Goal: Information Seeking & Learning: Compare options

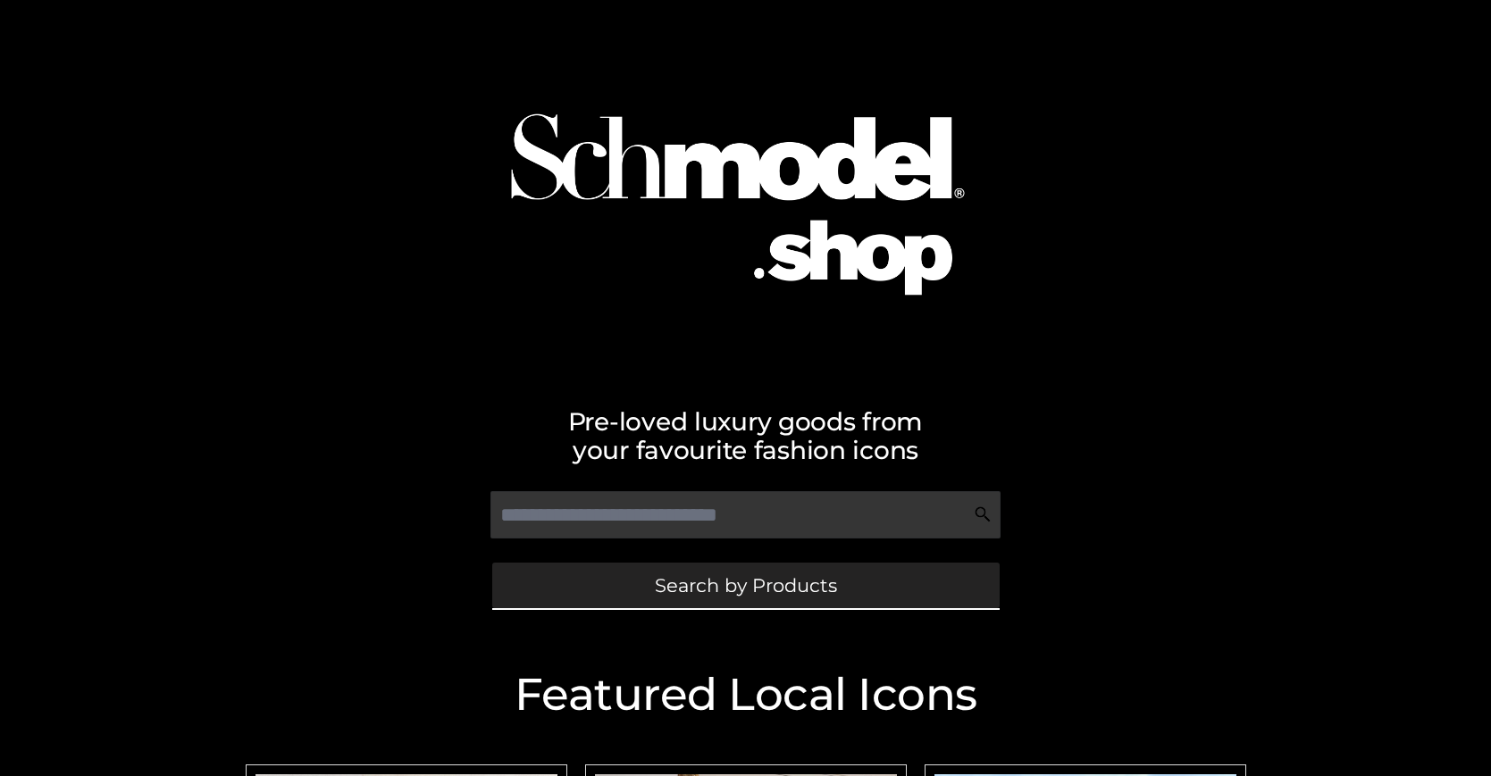
click at [745, 585] on span "Search by Products" at bounding box center [746, 585] width 182 height 19
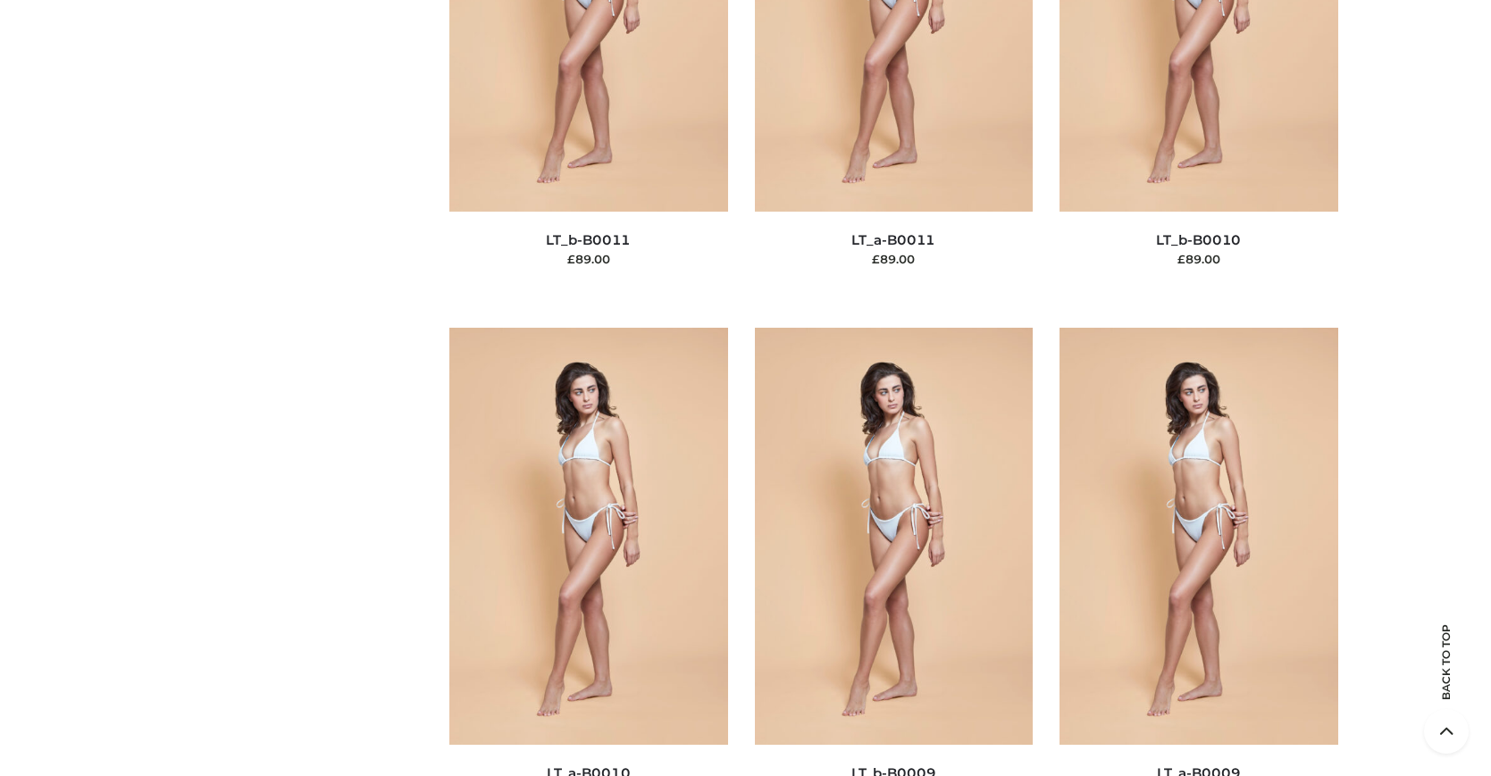
scroll to position [231, 0]
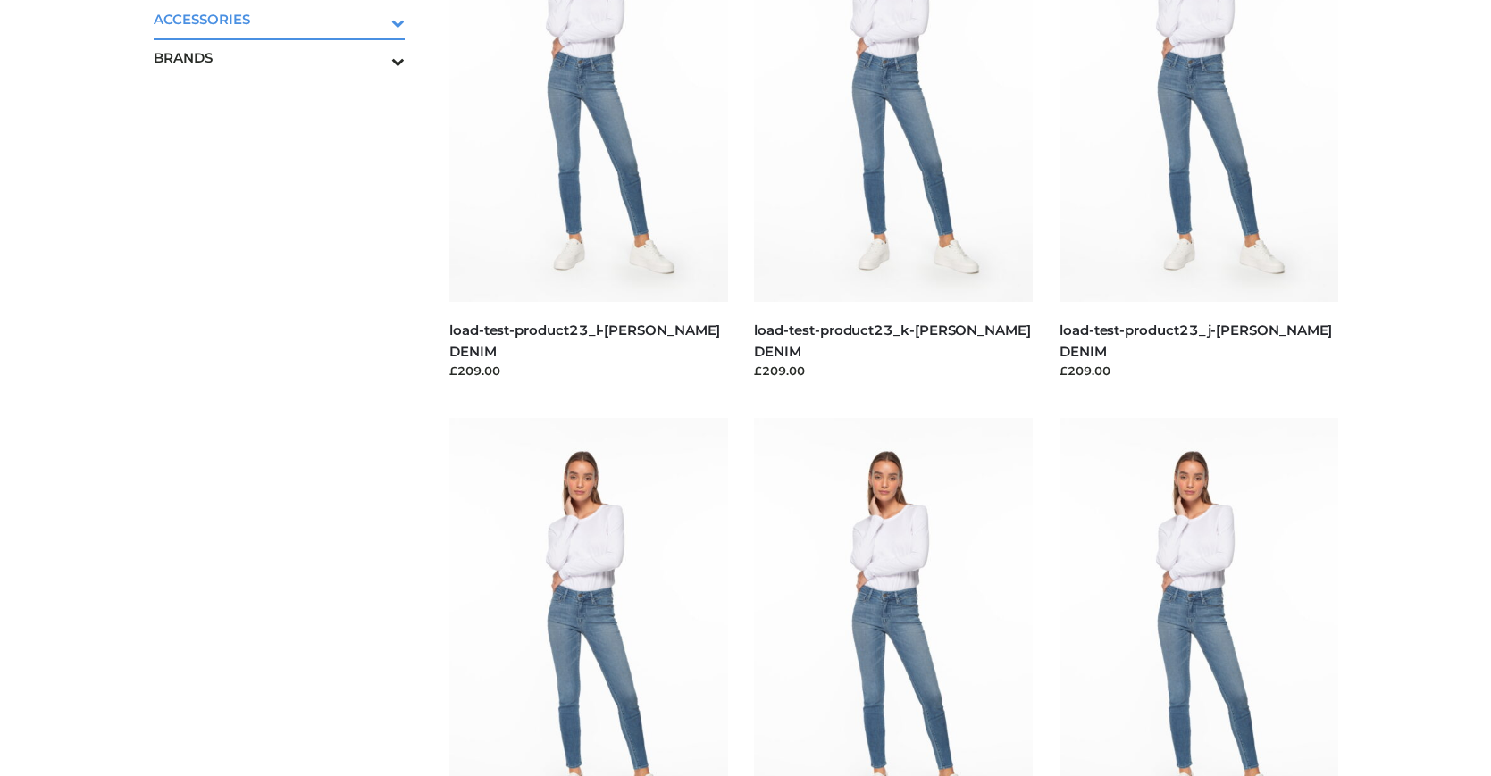
click at [373, 19] on icon "Toggle Submenu" at bounding box center [305, 23] width 200 height 21
click at [288, 57] on span "BAGS" at bounding box center [289, 57] width 234 height 21
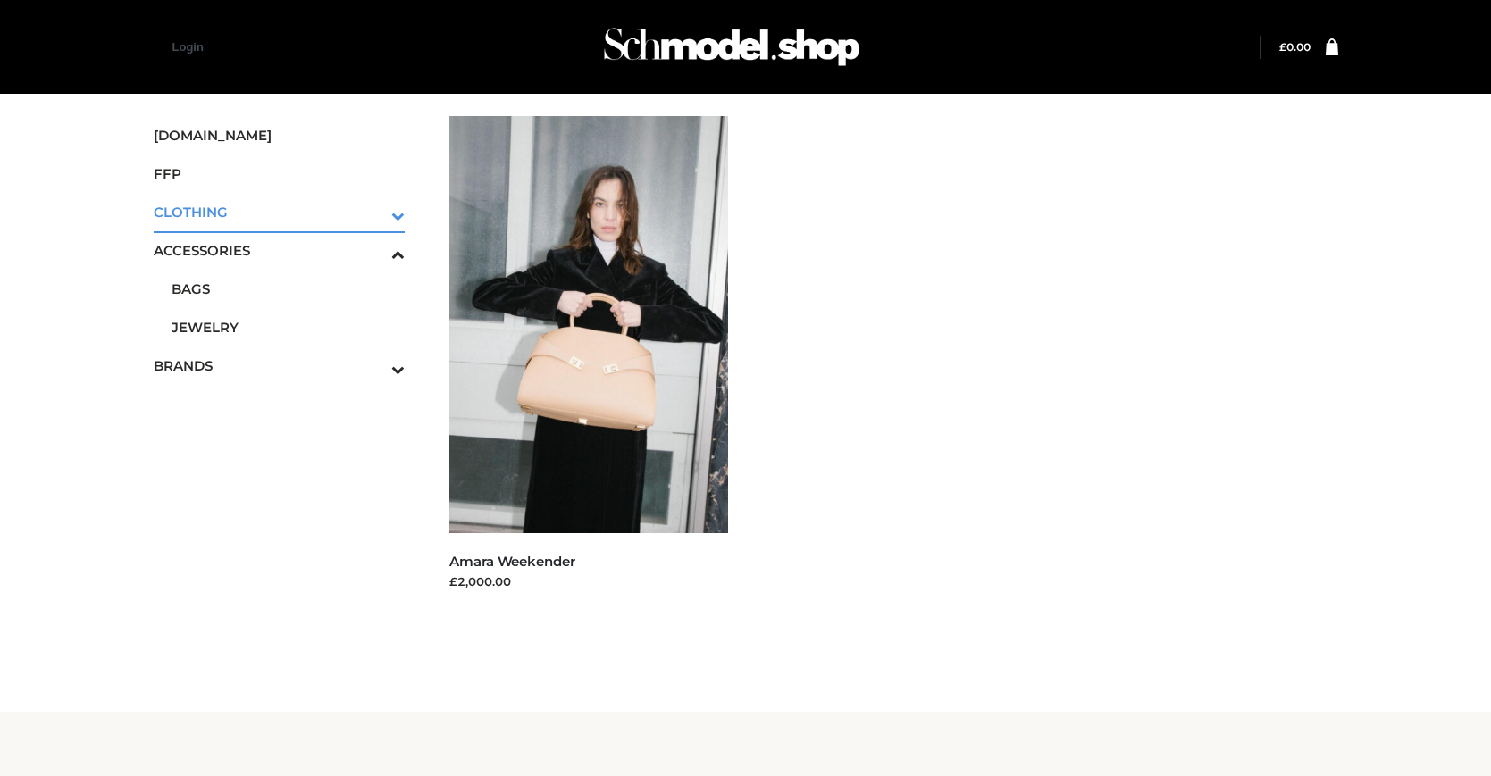
click at [373, 212] on icon "Toggle Submenu" at bounding box center [305, 215] width 200 height 21
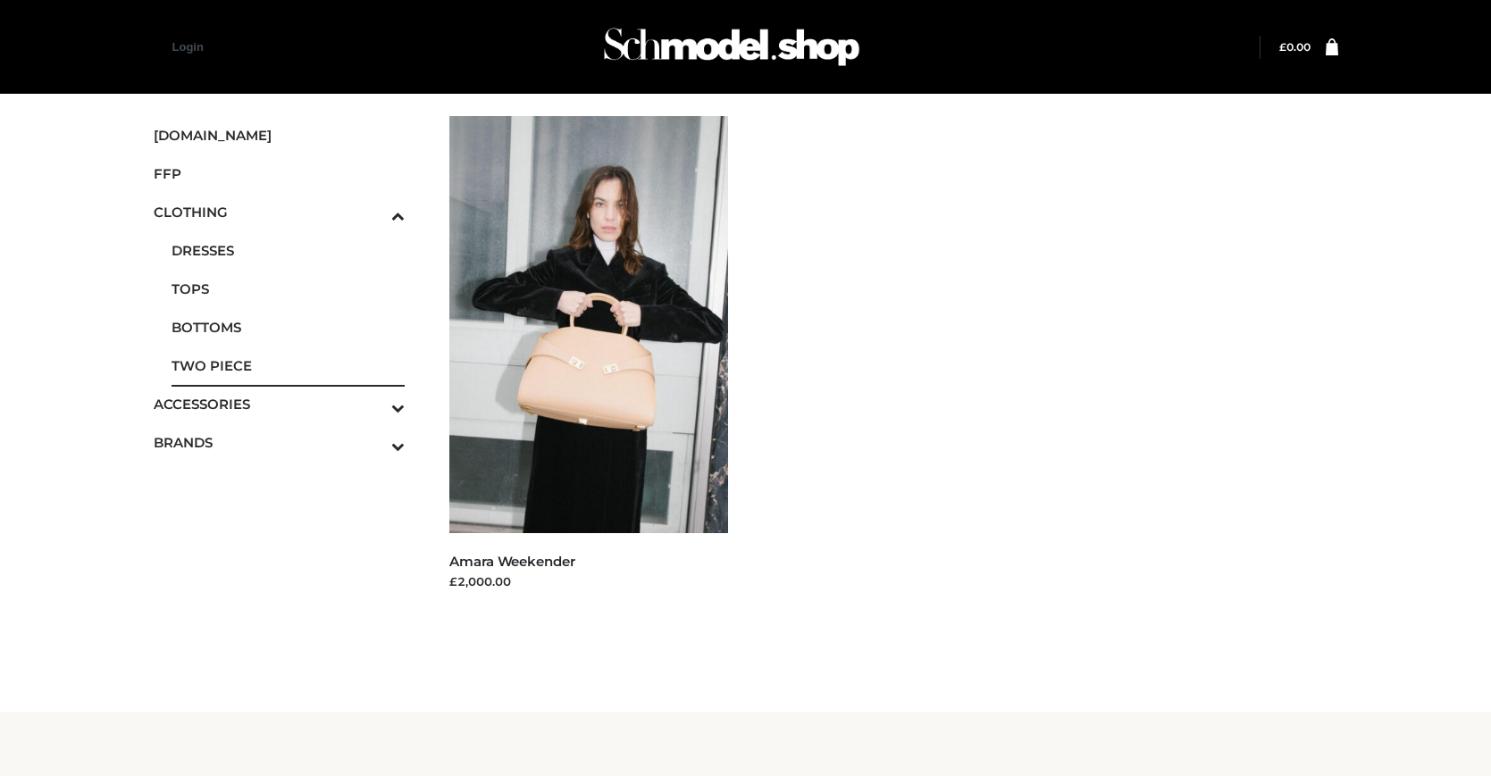
click at [288, 365] on span "TWO PIECE" at bounding box center [289, 366] width 234 height 21
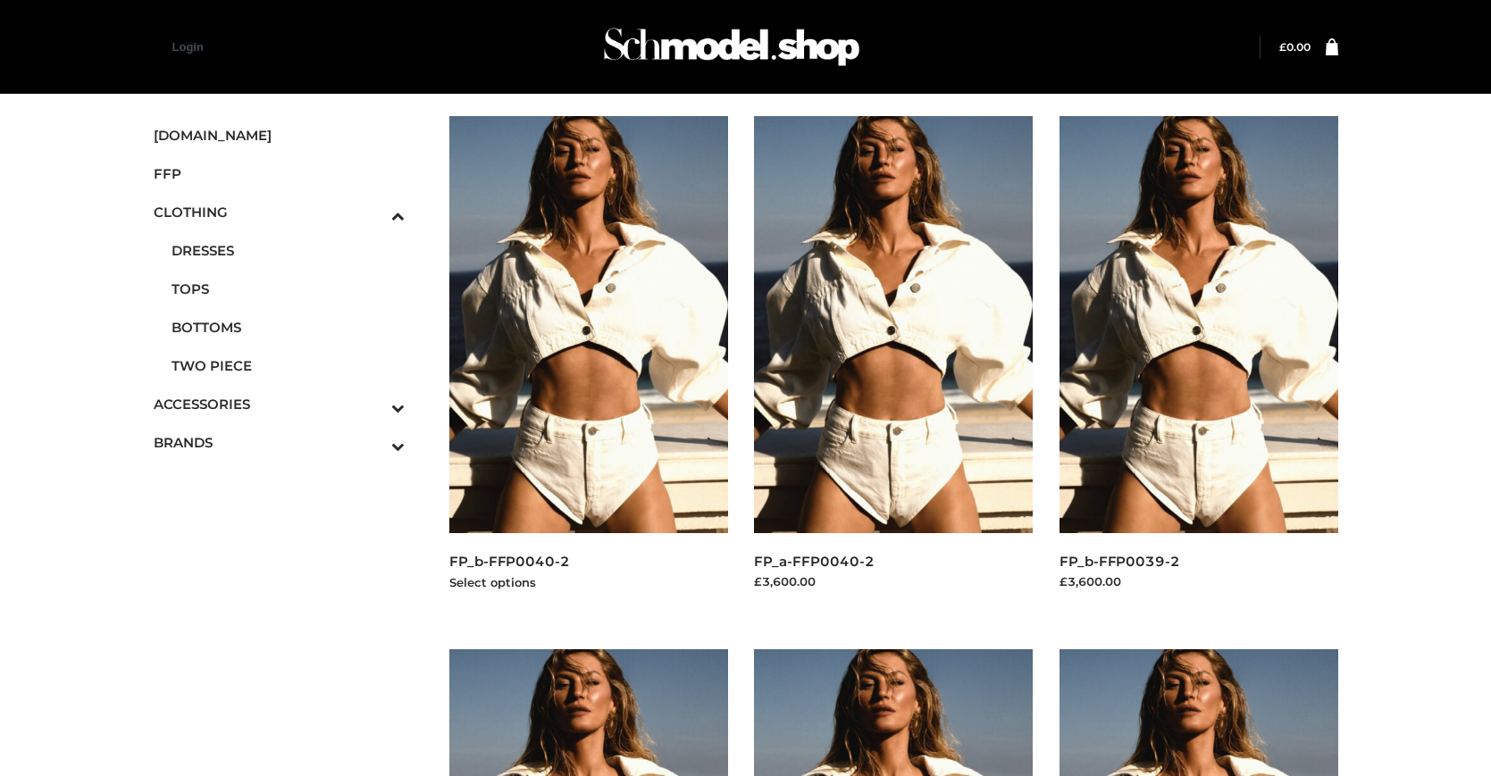
click at [588, 364] on img at bounding box center [588, 324] width 279 height 417
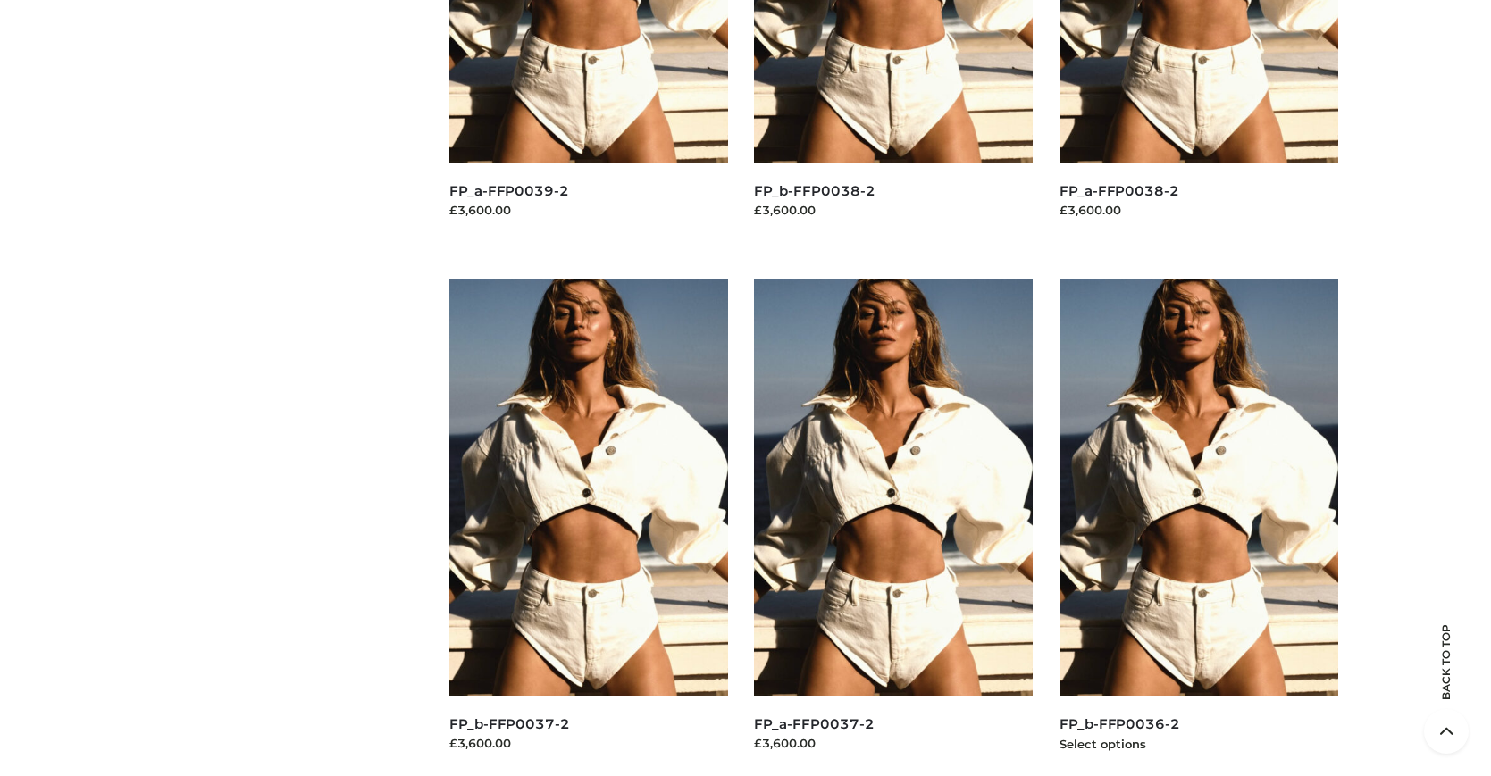
click at [1198, 527] on img at bounding box center [1198, 487] width 279 height 417
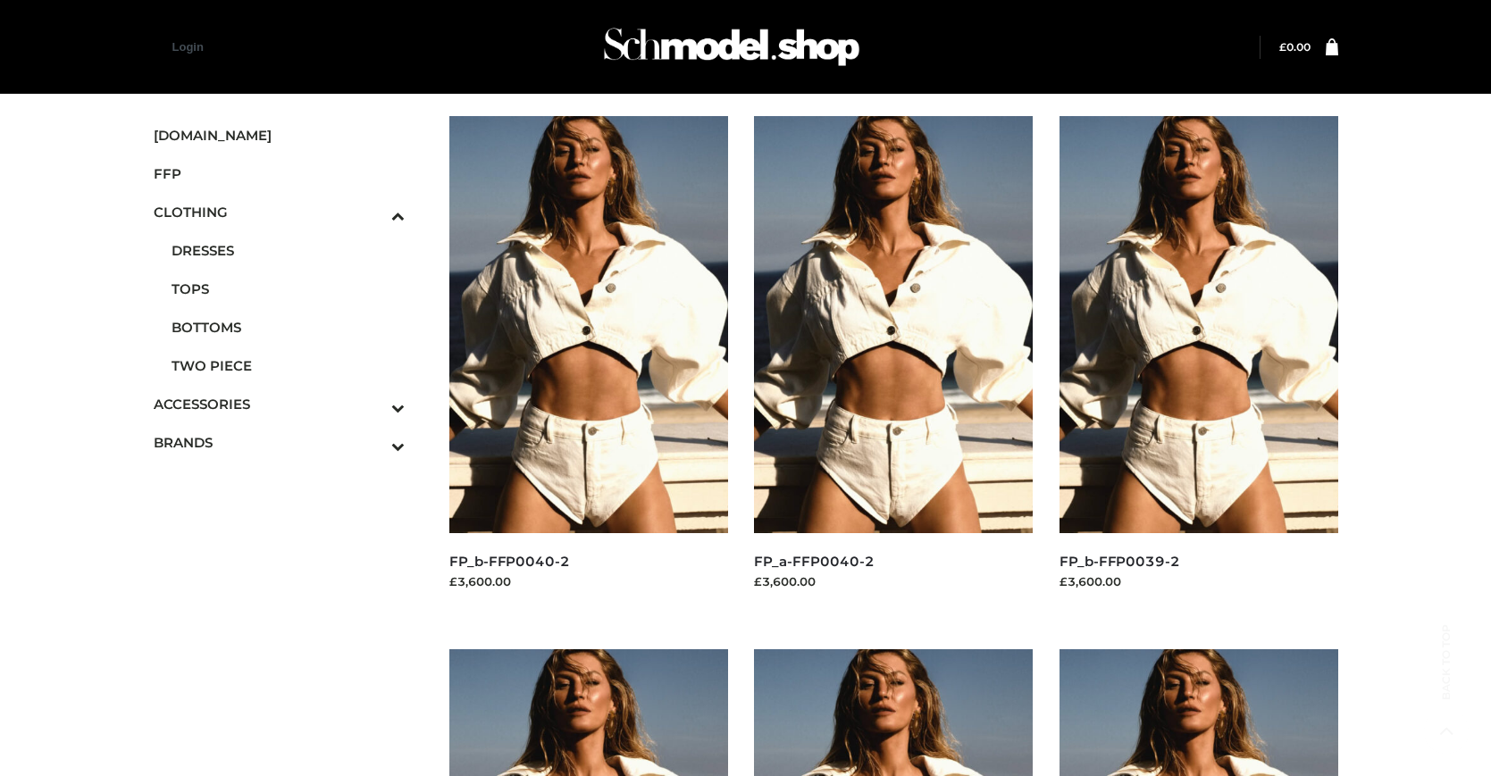
scroll to position [1438, 0]
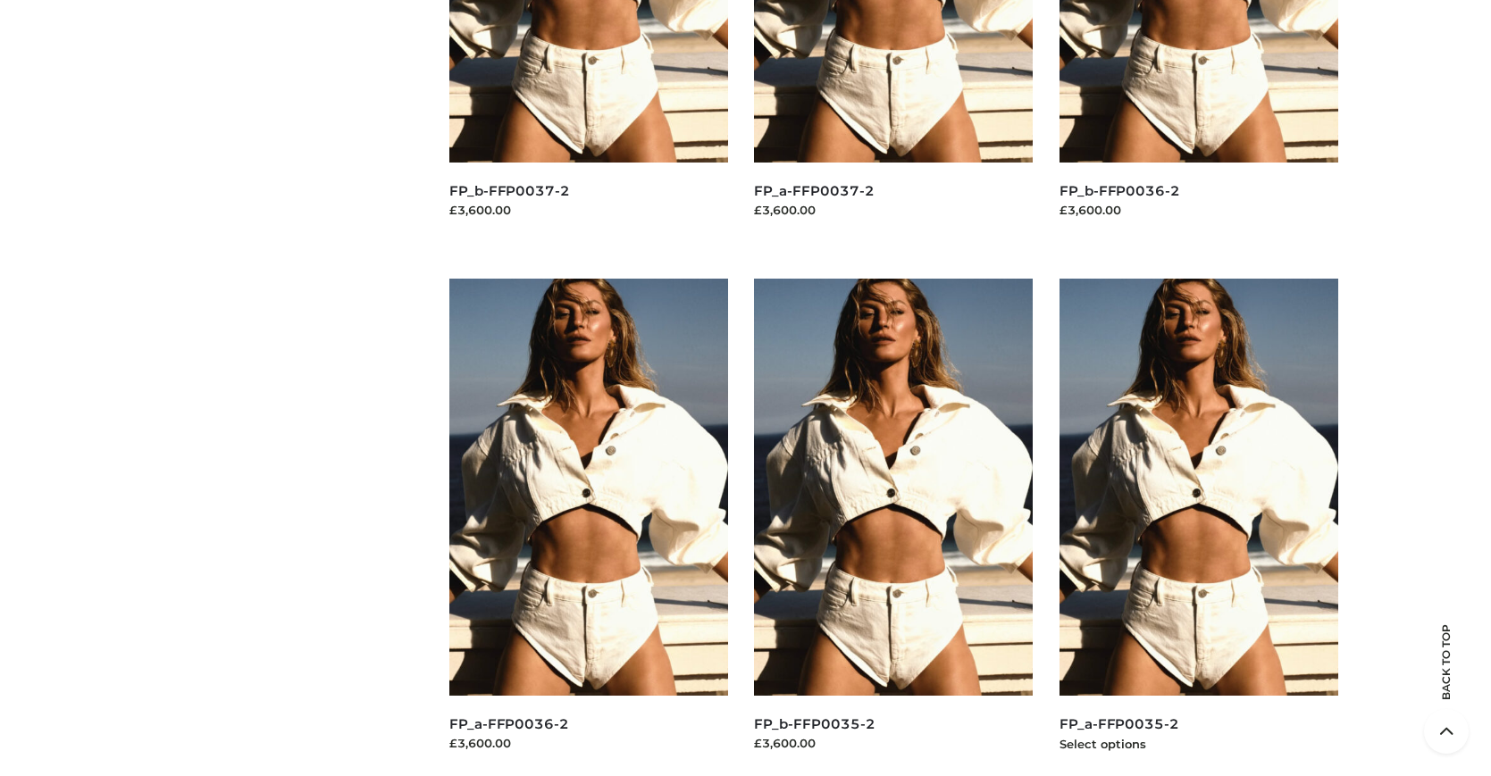
click at [1198, 527] on img at bounding box center [1198, 487] width 279 height 417
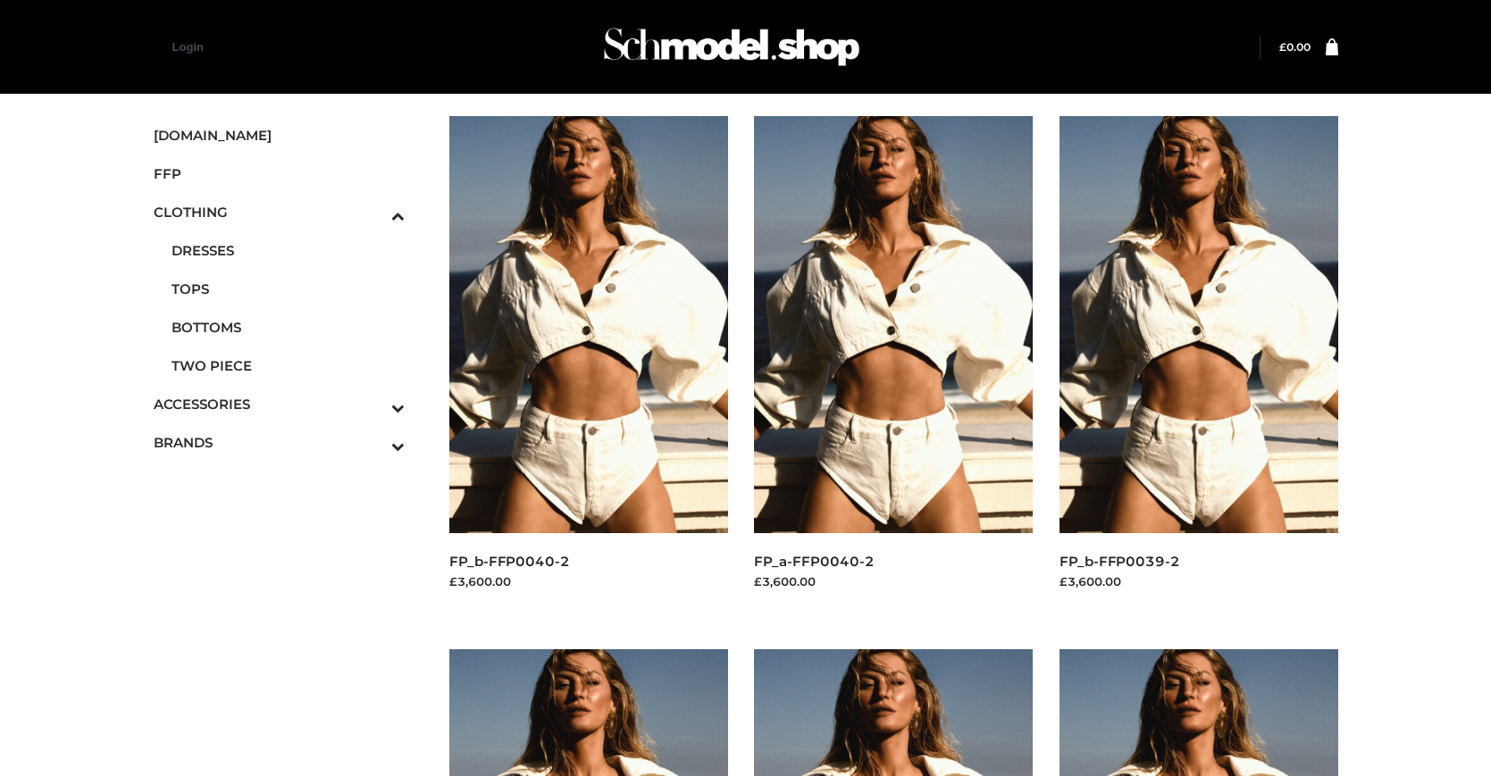
scroll to position [905, 0]
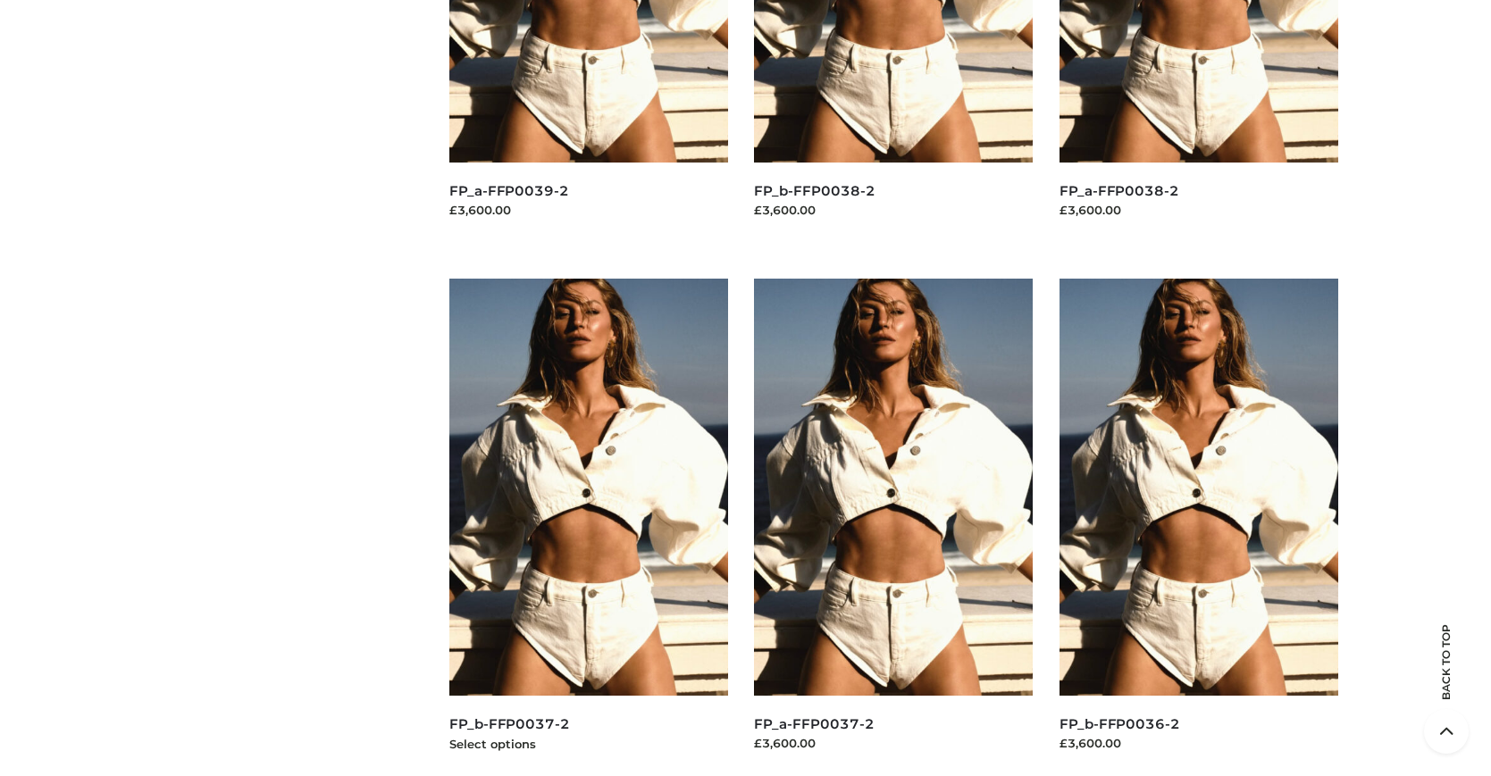
click at [588, 527] on img at bounding box center [588, 487] width 279 height 417
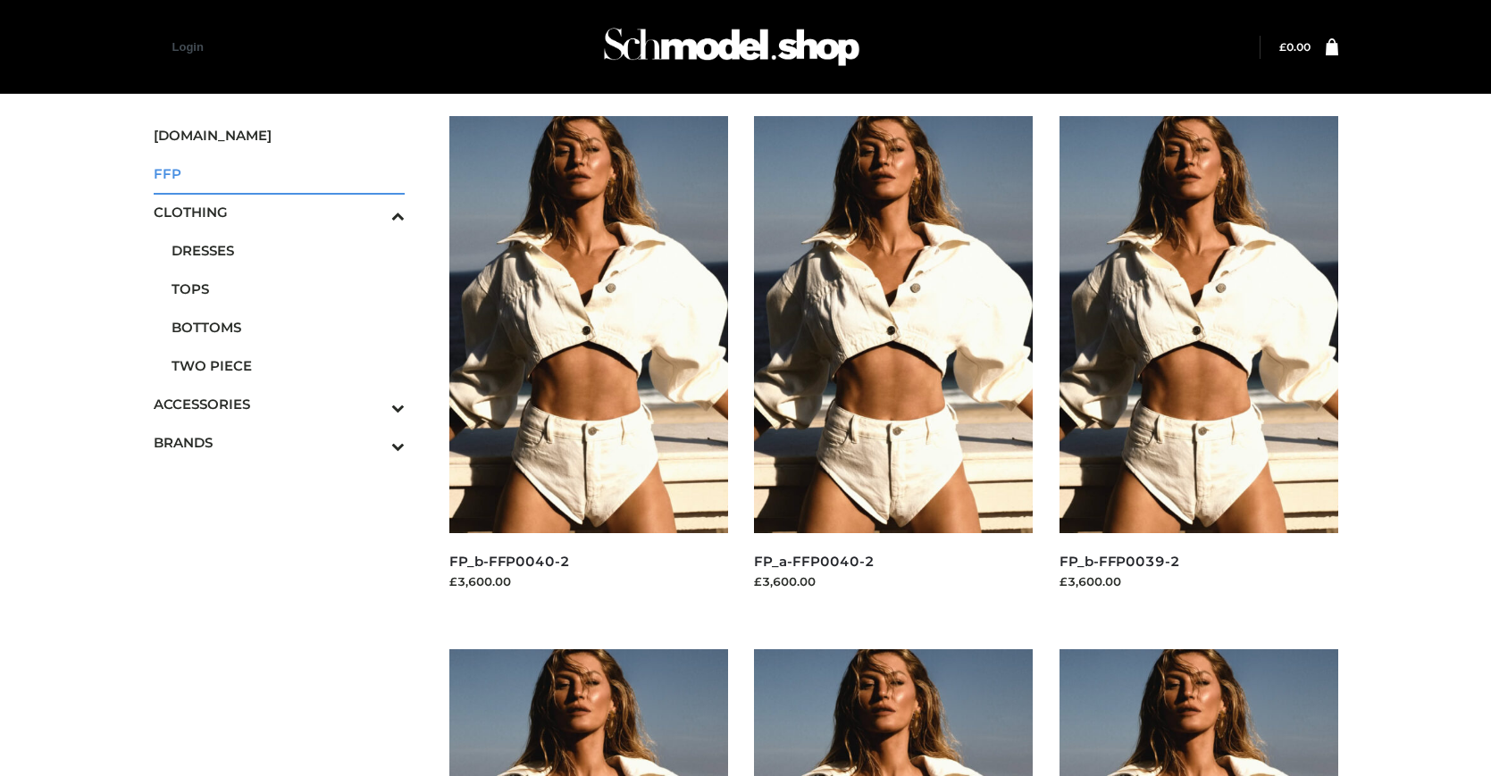
click at [279, 173] on span "FFP" at bounding box center [280, 173] width 252 height 21
click at [1198, 364] on img at bounding box center [1198, 324] width 279 height 417
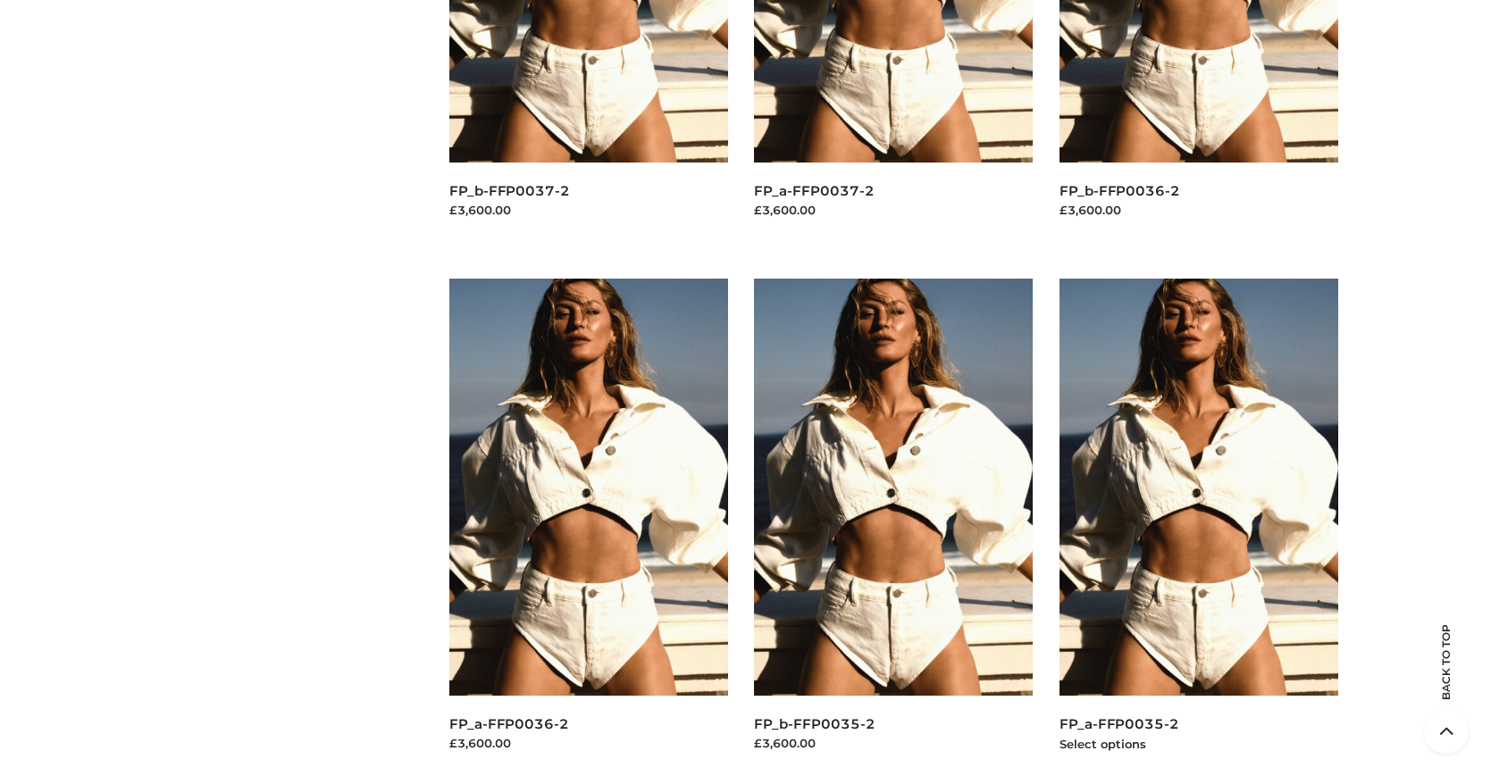
click at [1198, 527] on img at bounding box center [1198, 487] width 279 height 417
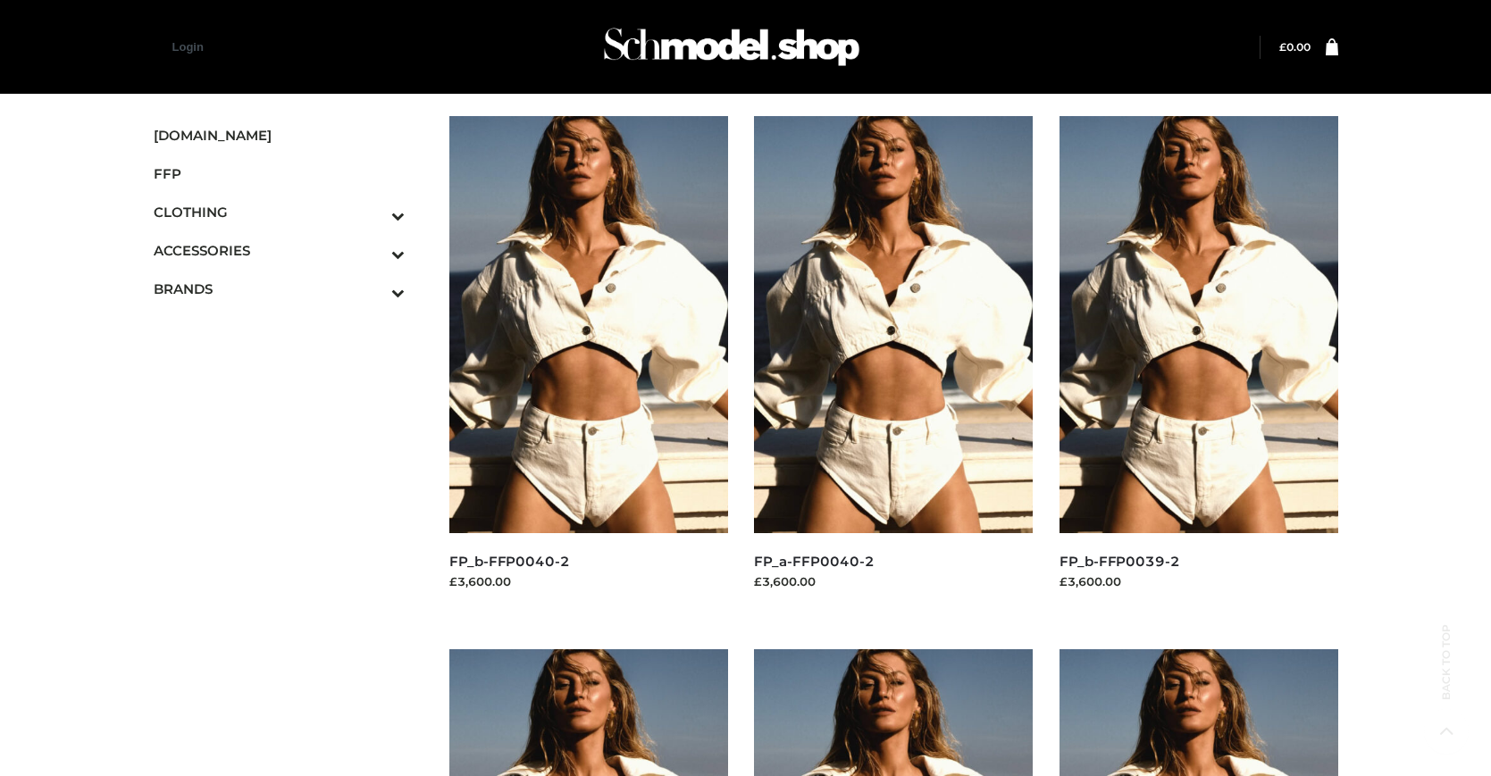
scroll to position [905, 0]
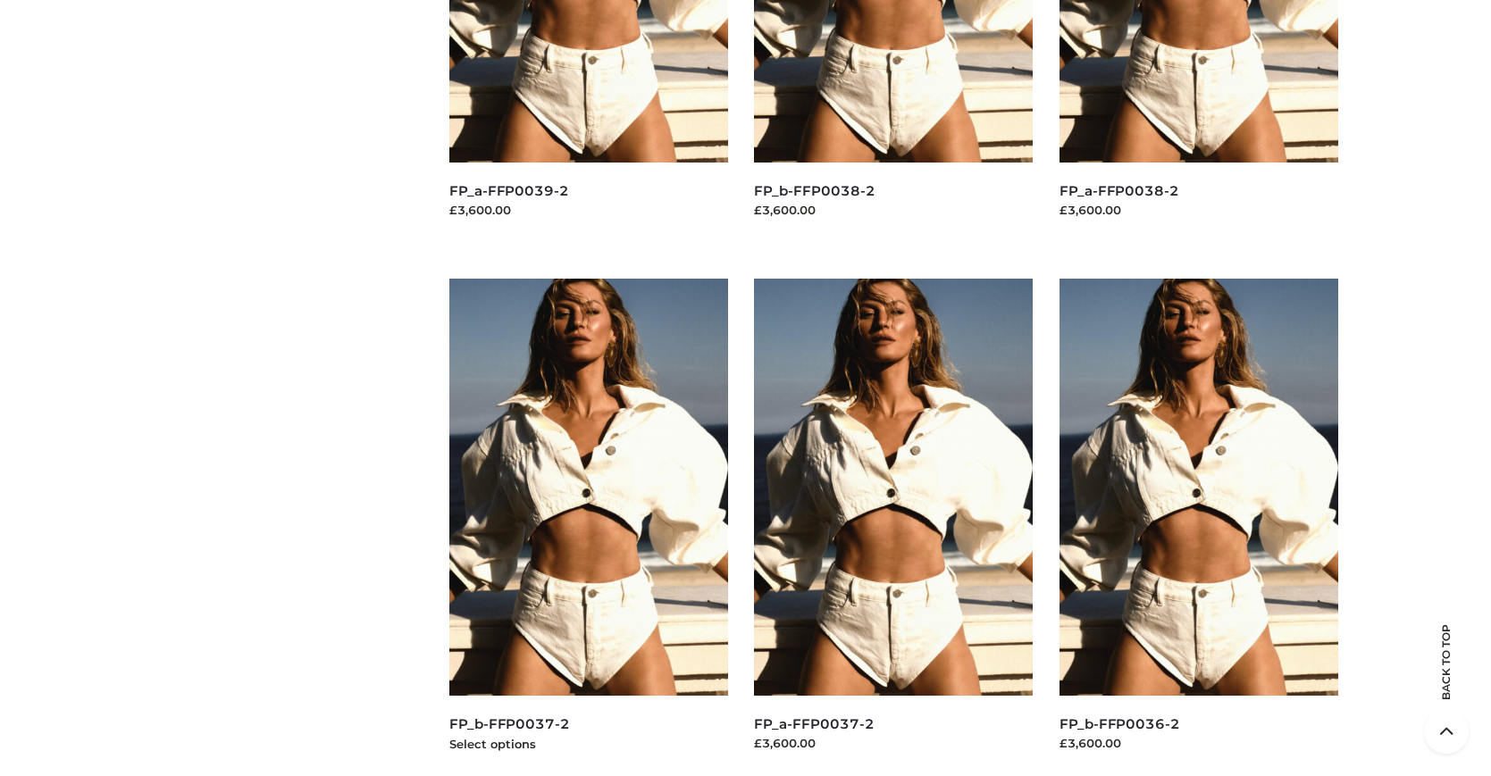
click at [588, 527] on img at bounding box center [588, 487] width 279 height 417
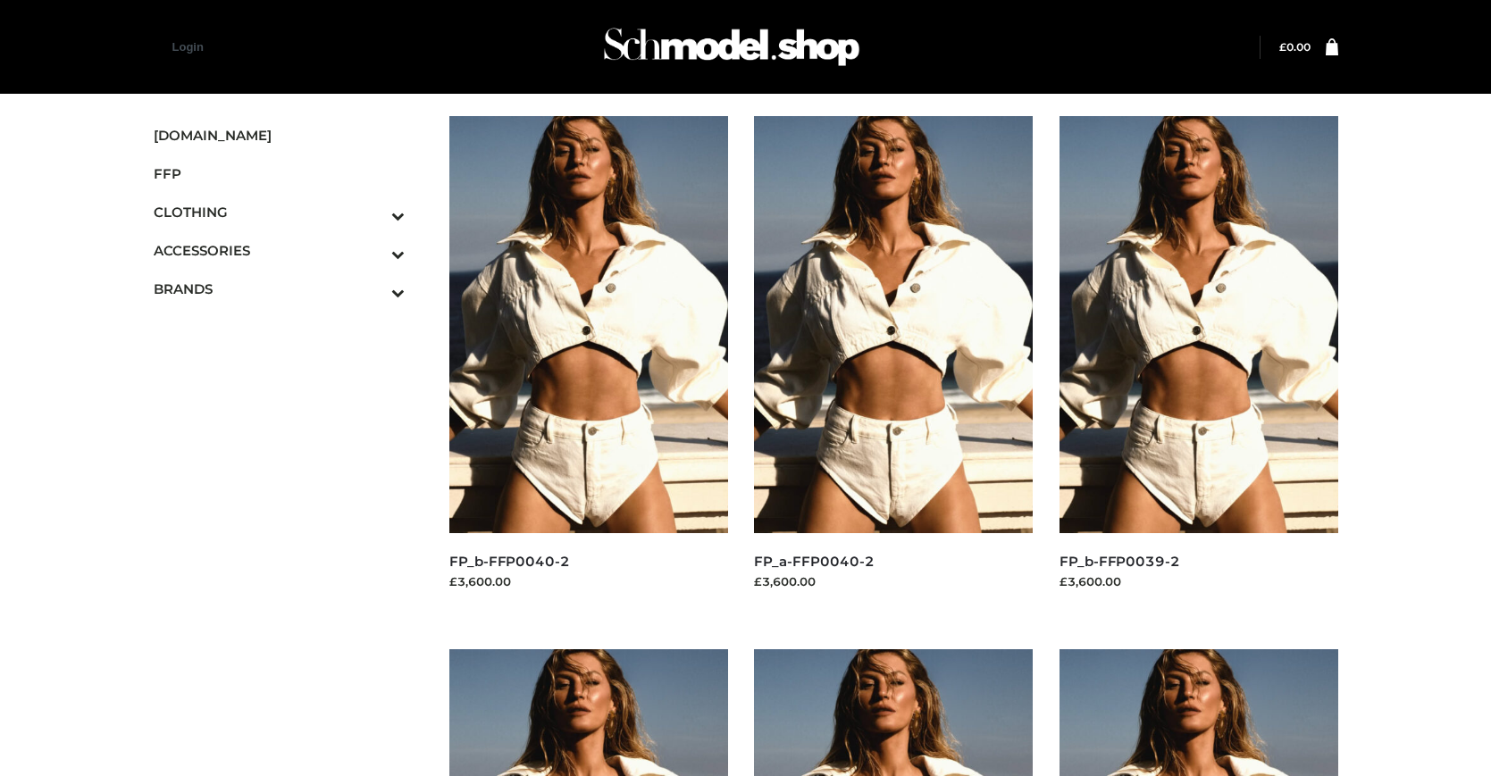
scroll to position [1438, 0]
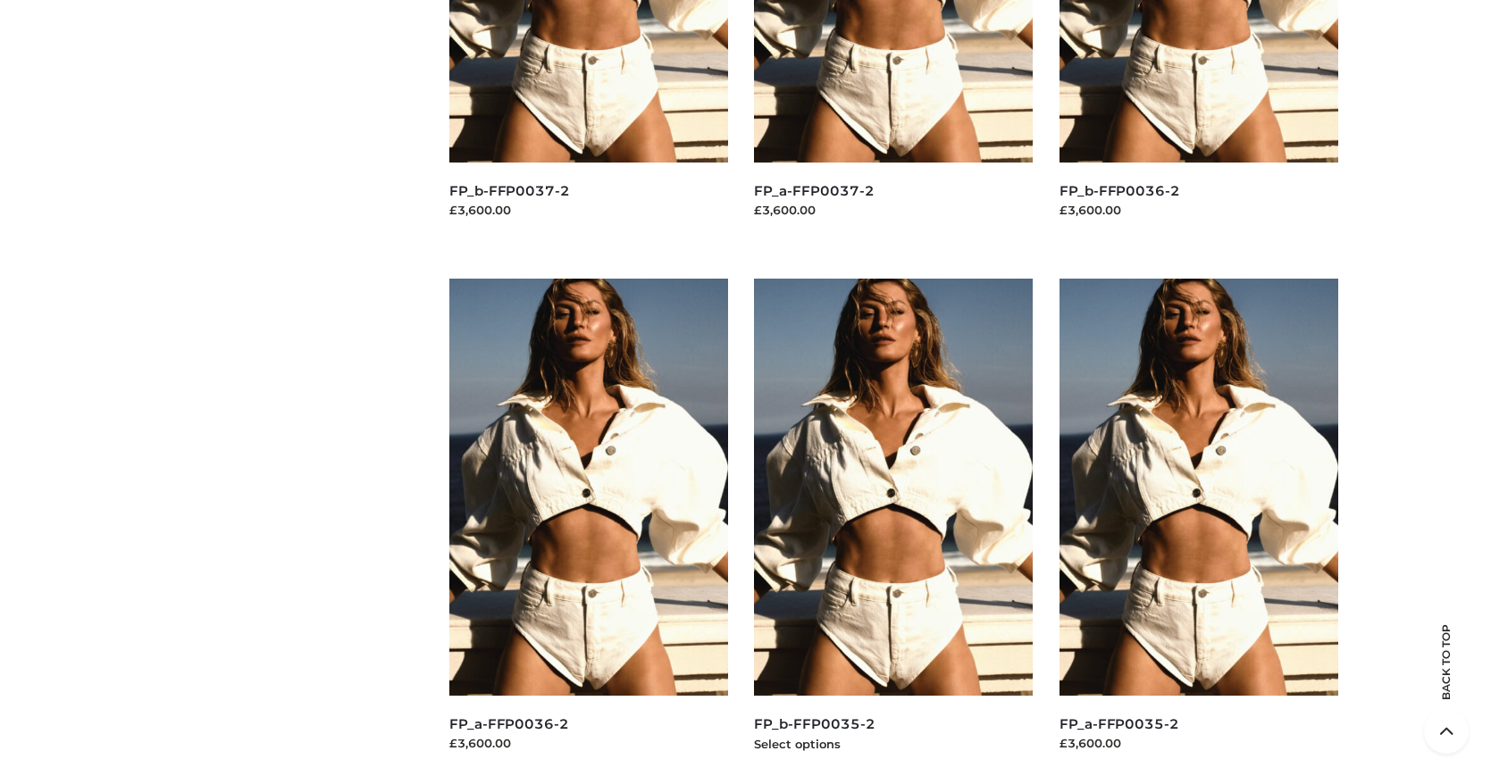
click at [893, 527] on img at bounding box center [893, 487] width 279 height 417
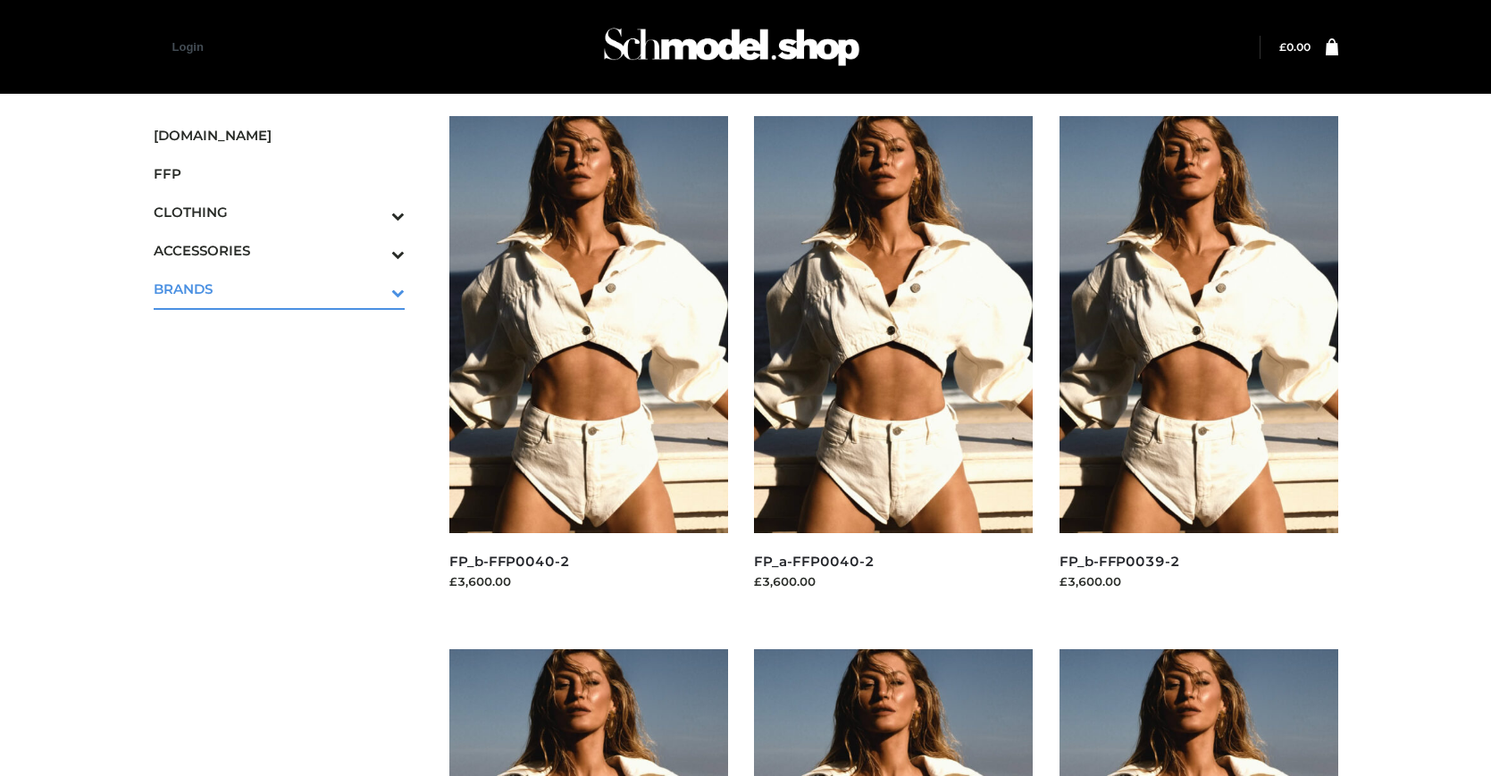
click at [373, 289] on icon "Toggle Submenu" at bounding box center [305, 292] width 200 height 21
click at [288, 327] on span "OPP SWIMWEAR" at bounding box center [289, 327] width 234 height 21
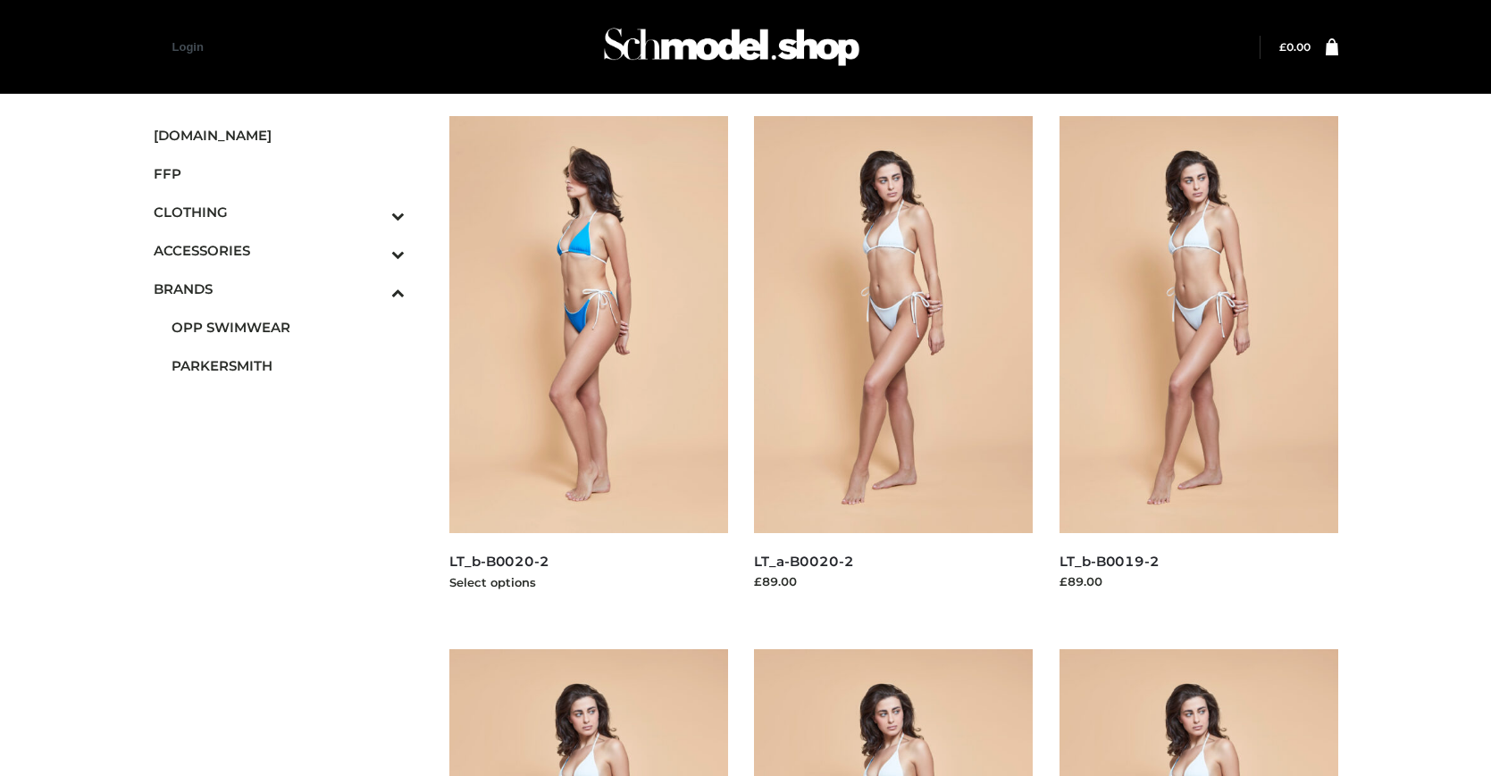
click at [588, 364] on img at bounding box center [588, 324] width 279 height 417
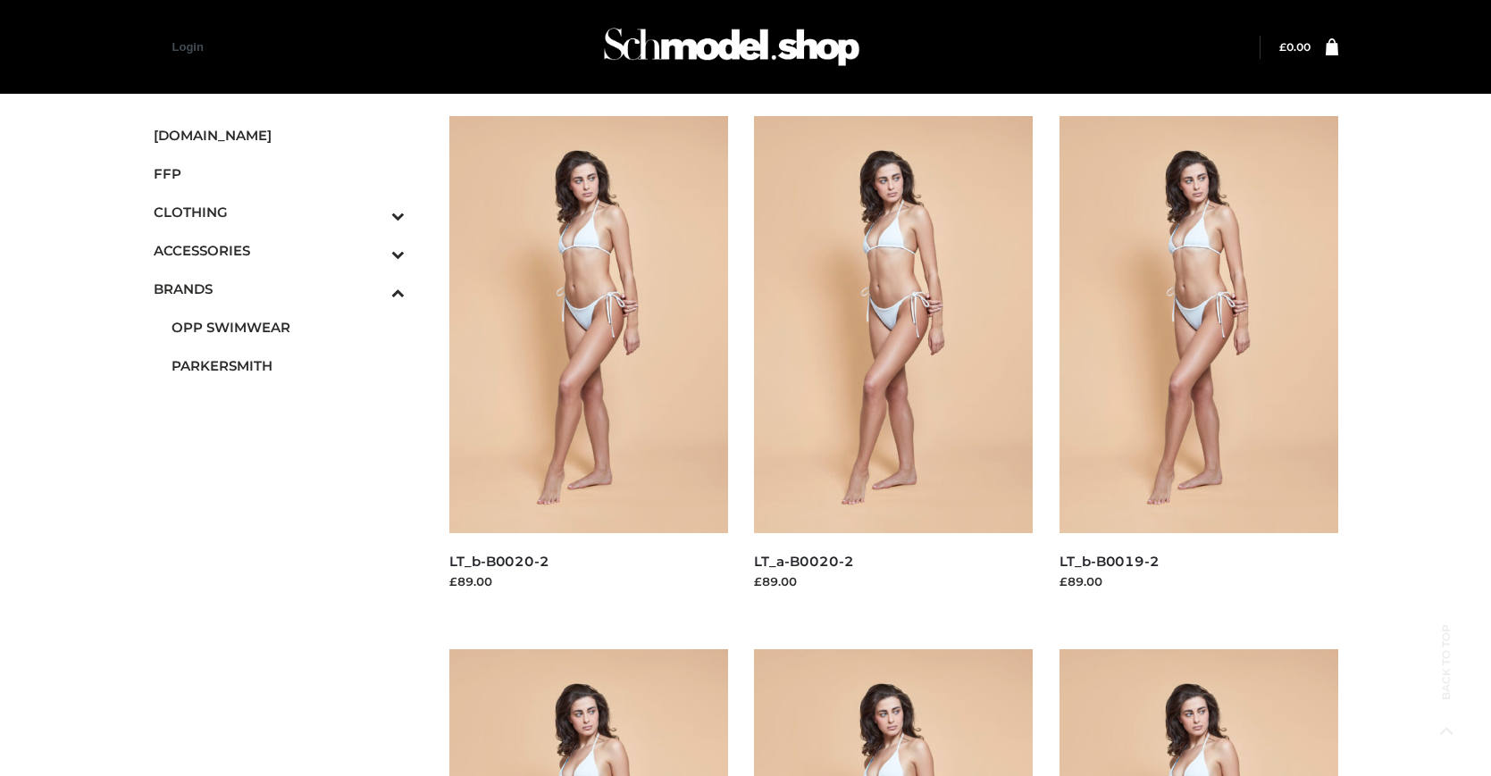
scroll to position [905, 0]
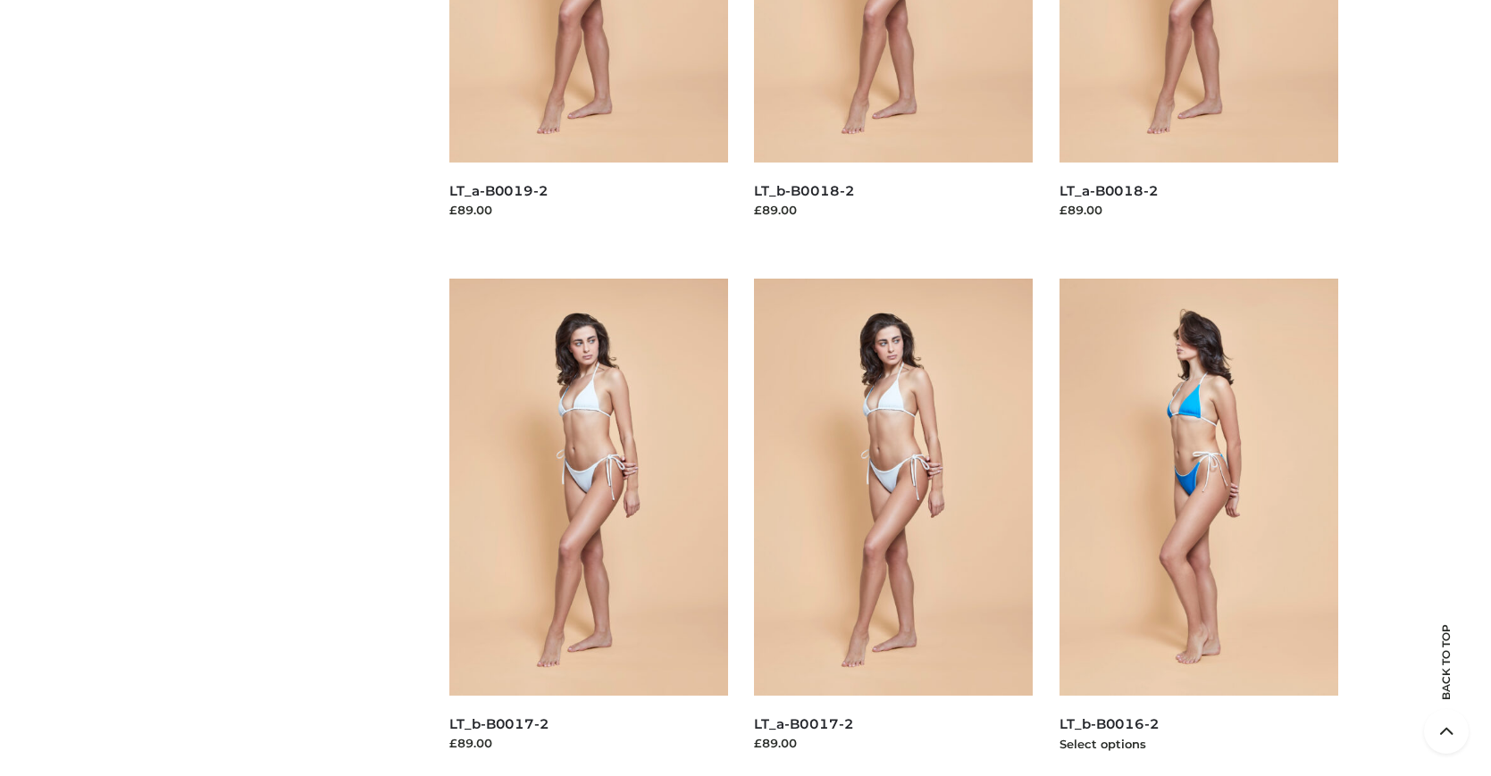
click at [1198, 527] on img at bounding box center [1198, 487] width 279 height 417
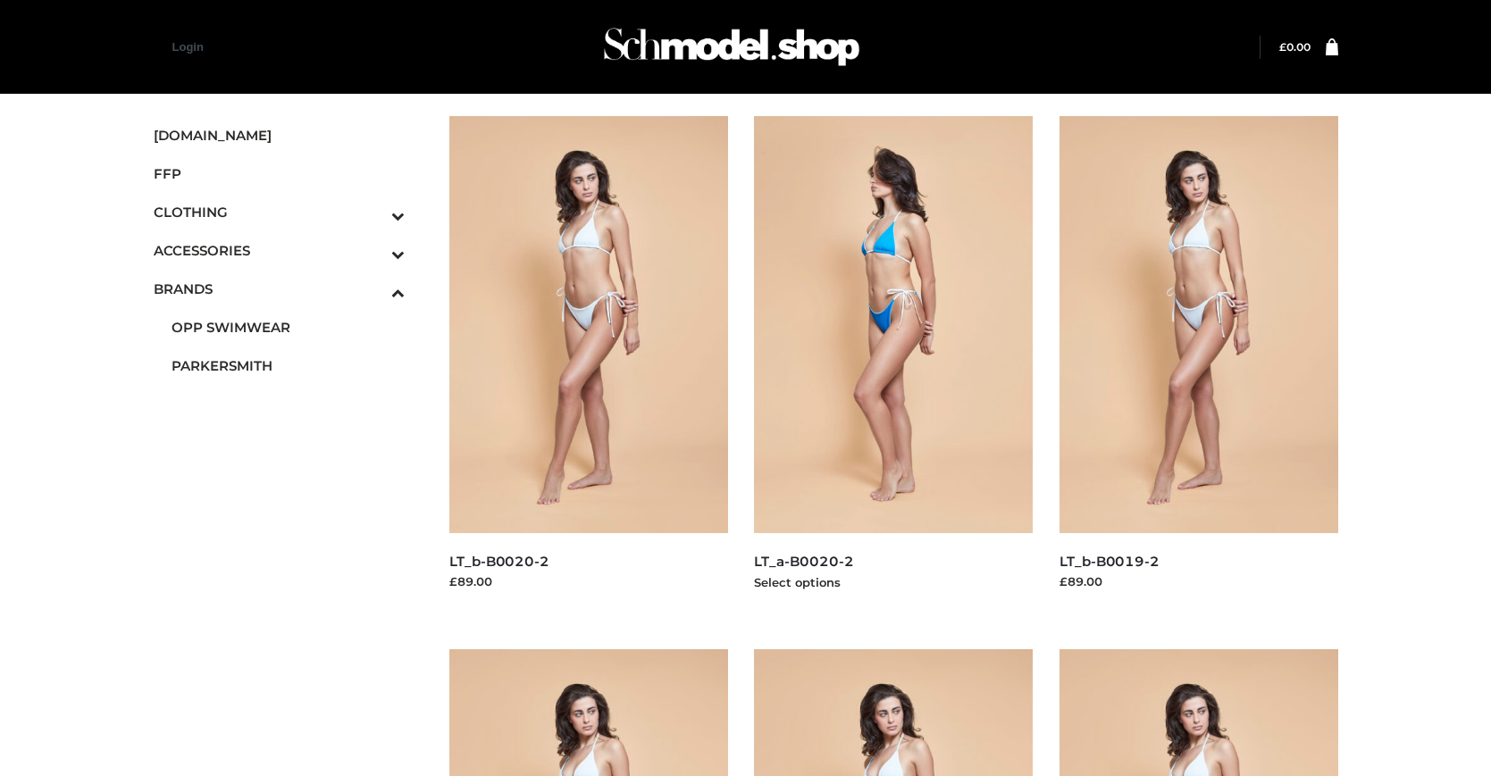
click at [893, 364] on img at bounding box center [893, 324] width 279 height 417
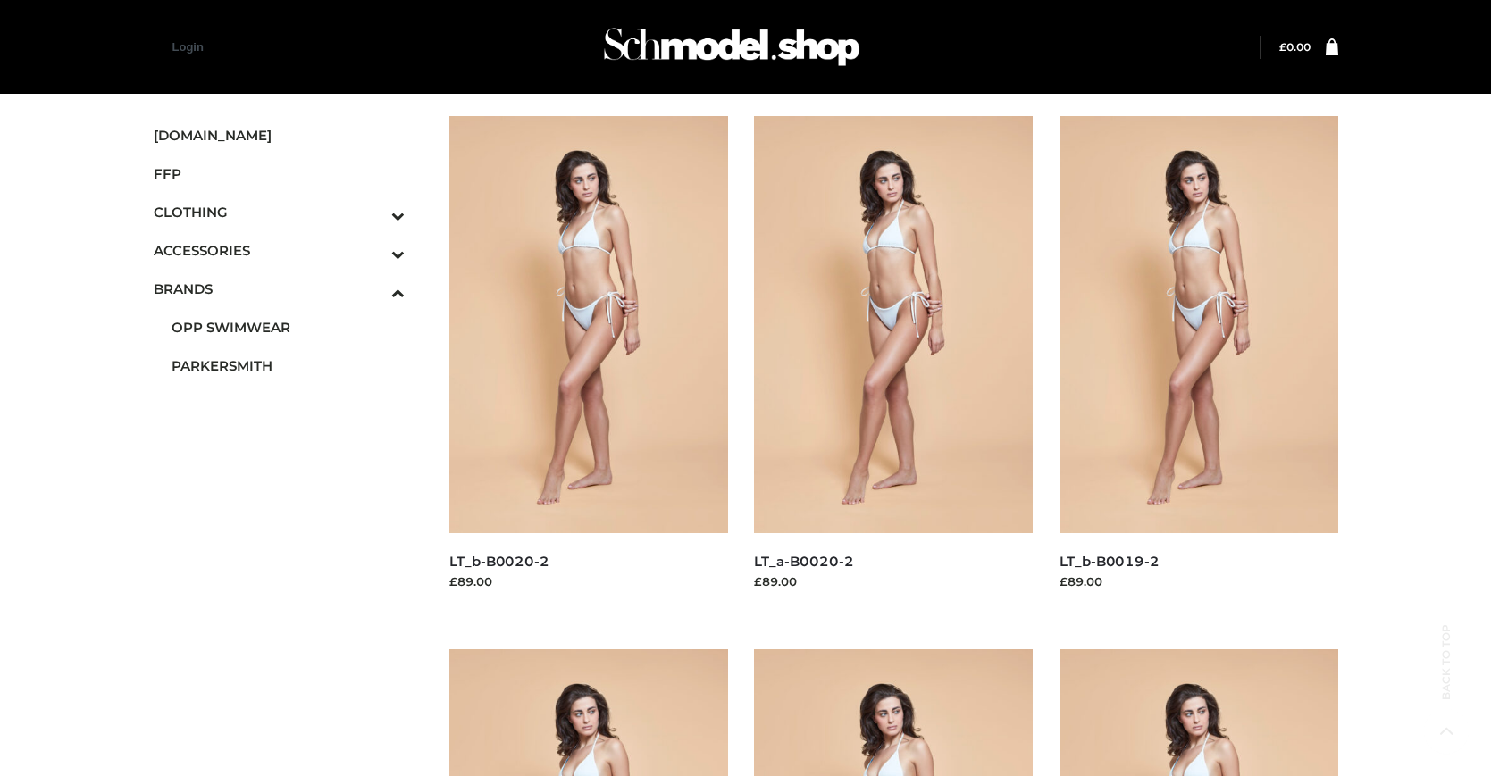
scroll to position [905, 0]
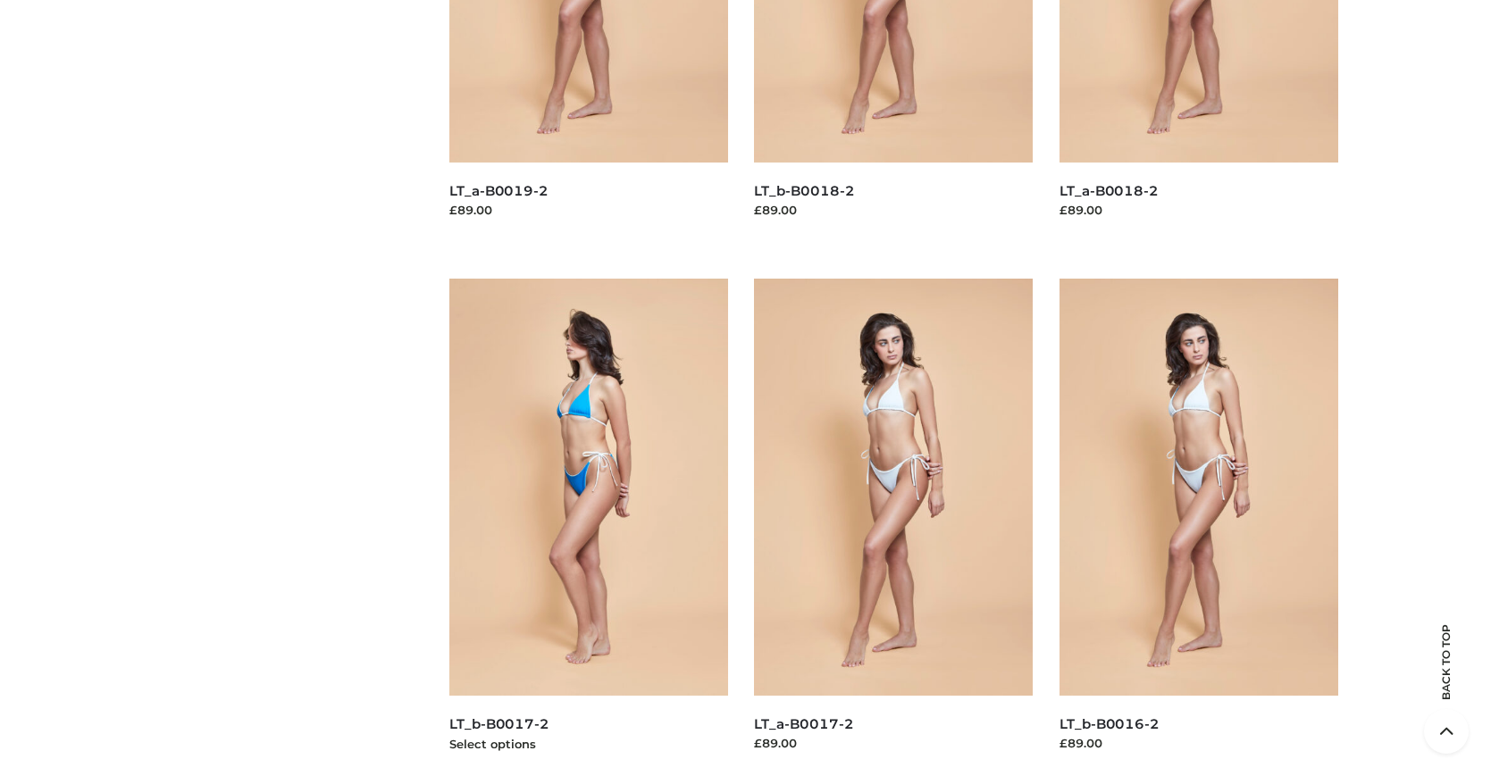
click at [588, 527] on img at bounding box center [588, 487] width 279 height 417
